Goal: Information Seeking & Learning: Learn about a topic

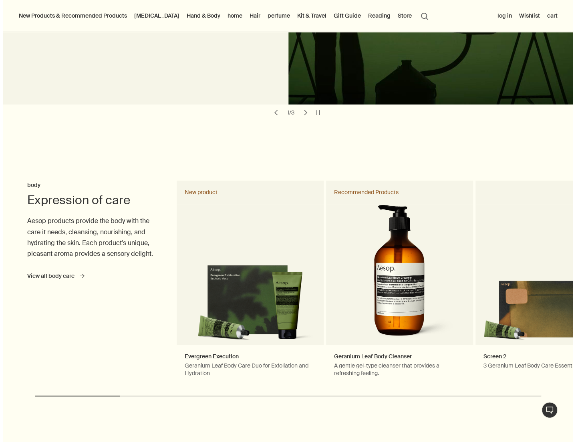
scroll to position [40, 0]
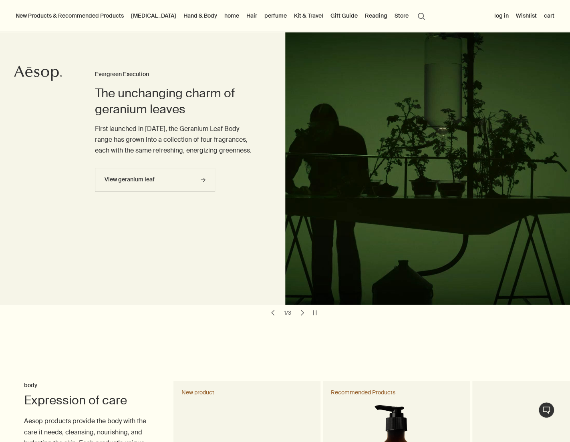
click at [140, 15] on font "[MEDICAL_DATA]" at bounding box center [153, 15] width 45 height 7
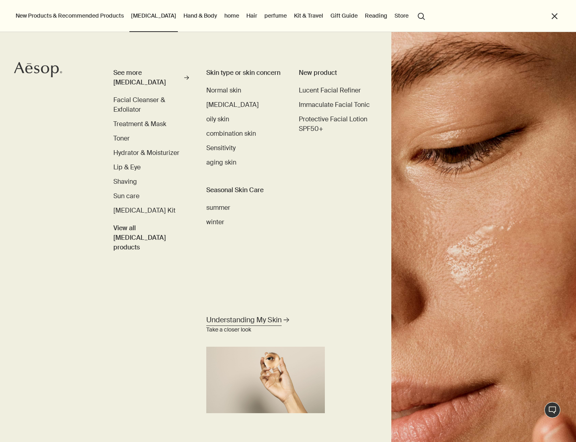
click at [225, 322] on font "Understanding My Skin" at bounding box center [243, 320] width 75 height 10
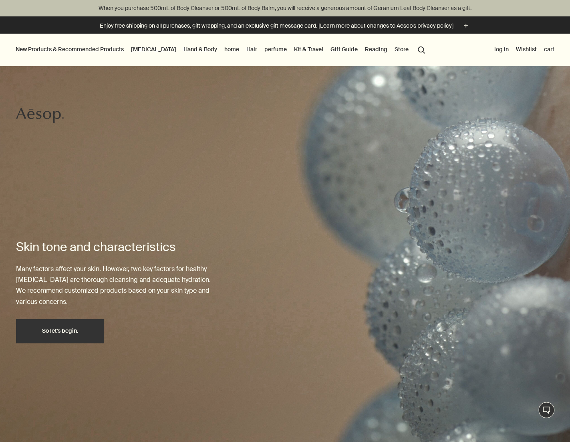
click at [64, 329] on font "So let's begin." at bounding box center [60, 330] width 36 height 7
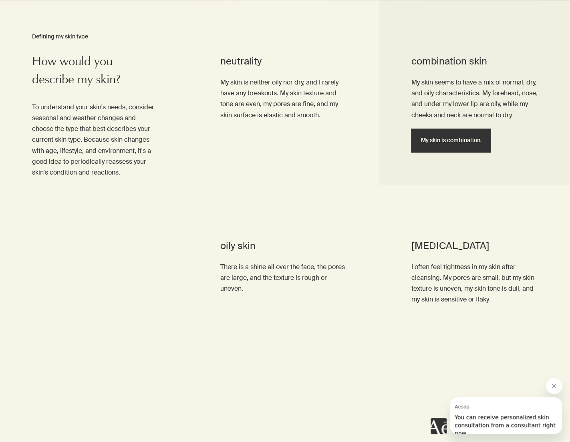
click at [460, 140] on font "My skin is combination." at bounding box center [450, 140] width 60 height 7
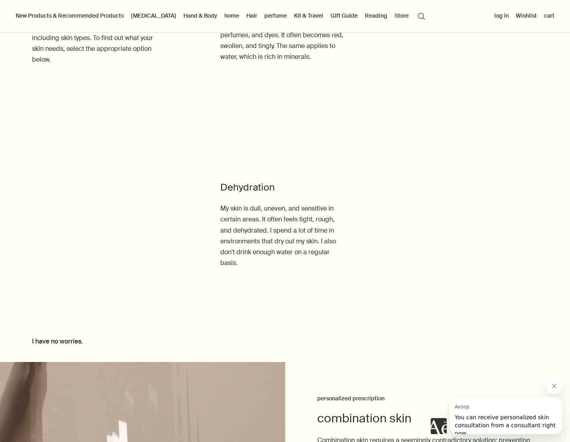
scroll to position [838, 0]
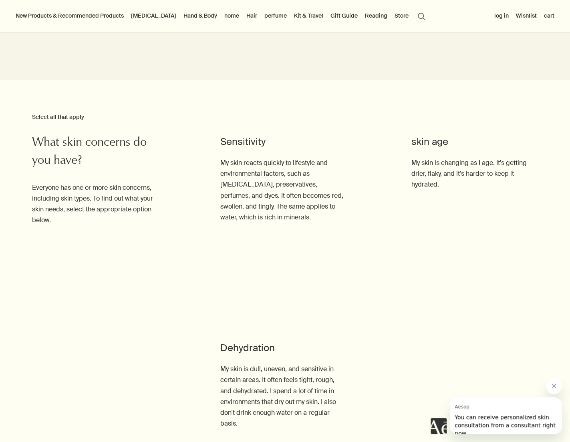
click at [161, 303] on div "Select all that apply What skin concerns do you have? Everyone has one or more …" at bounding box center [94, 301] width 188 height 442
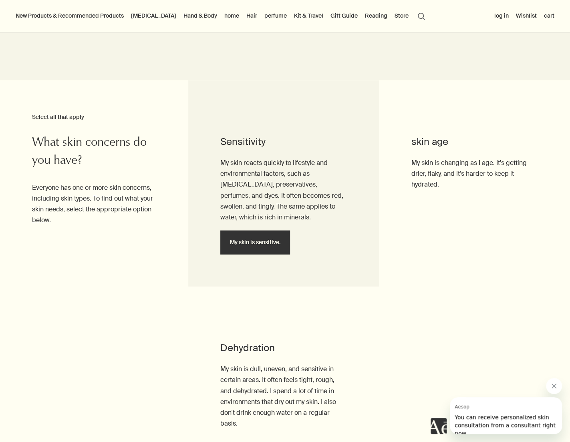
click at [274, 239] on button "My skin is sensitive." at bounding box center [255, 242] width 70 height 24
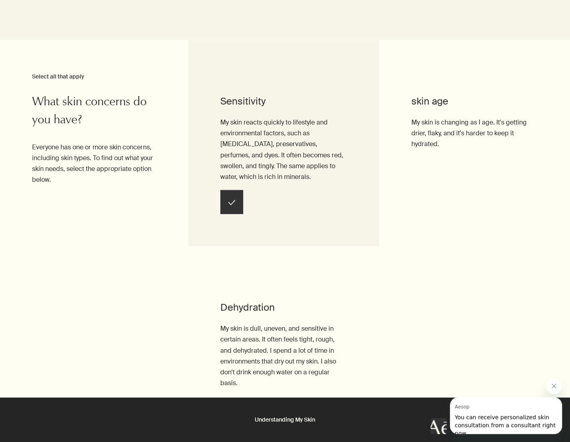
click at [361, 417] on button "Understanding My Skin" at bounding box center [285, 420] width 570 height 44
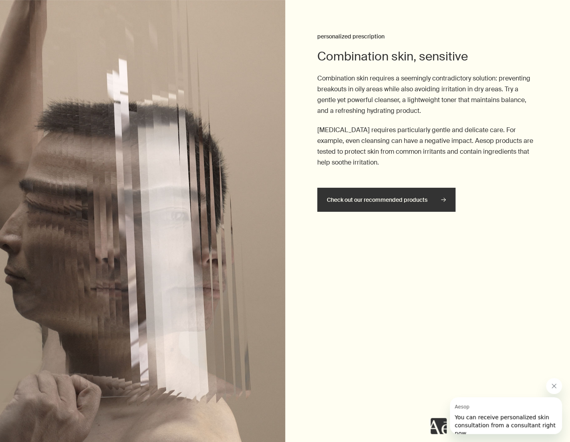
scroll to position [1404, 0]
click at [376, 203] on font "Check out our recommended products" at bounding box center [377, 199] width 101 height 7
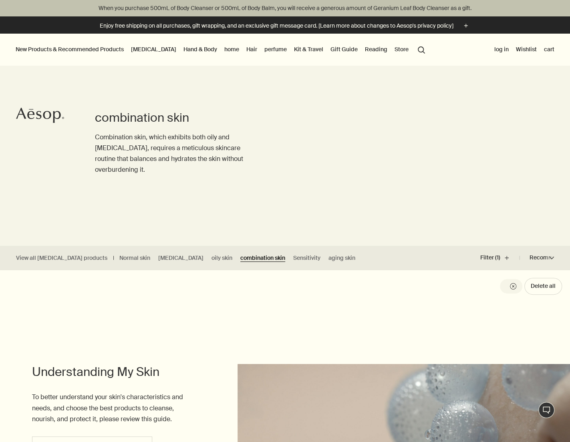
click at [240, 258] on font "combination skin" at bounding box center [262, 257] width 45 height 7
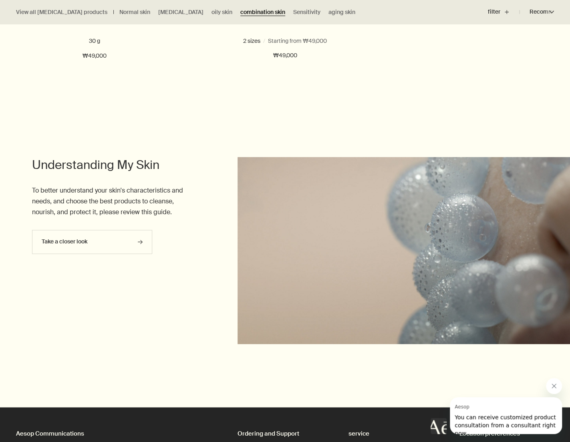
scroll to position [2282, 0]
